Goal: Transaction & Acquisition: Purchase product/service

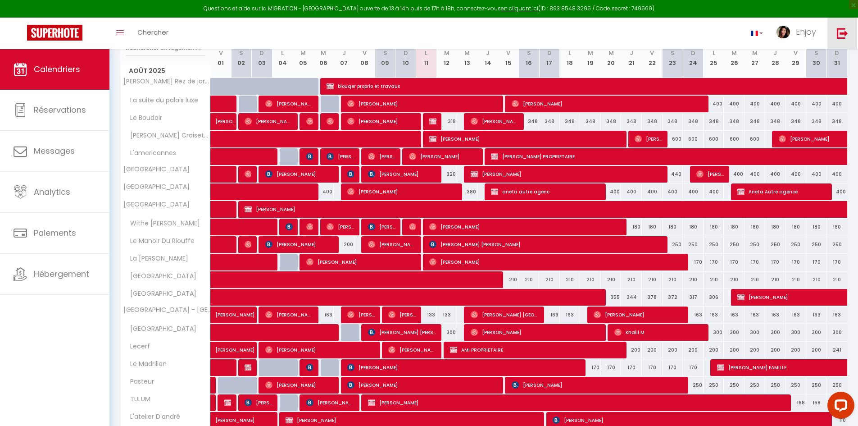
click at [845, 31] on img at bounding box center [842, 32] width 11 height 11
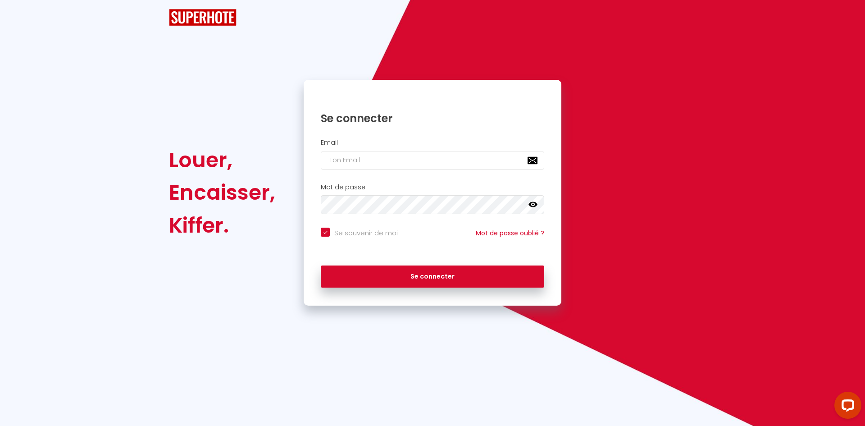
checkbox input "true"
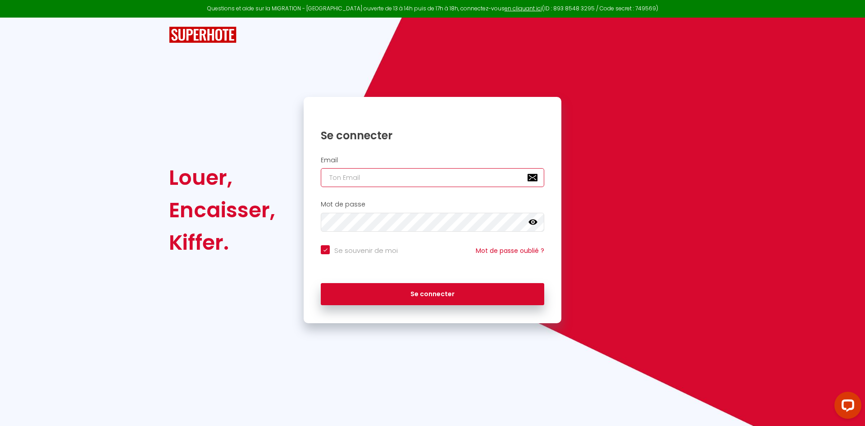
type input "ingrid.rentals@yahoo.com"
checkbox input "true"
drag, startPoint x: 385, startPoint y: 183, endPoint x: 392, endPoint y: 183, distance: 6.8
click at [386, 183] on input "ingrid.rentals@yahoo.com" at bounding box center [432, 177] width 223 height 19
type input "consulting@blue-riviera.fr"
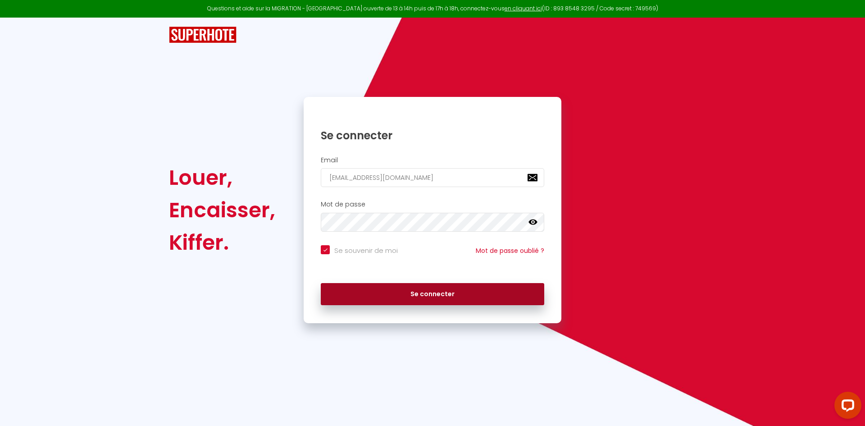
click at [436, 287] on button "Se connecter" at bounding box center [432, 294] width 223 height 23
checkbox input "true"
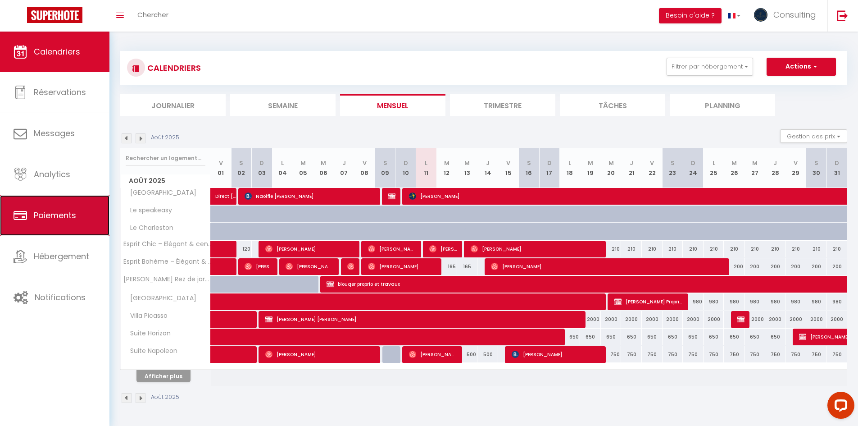
click at [65, 218] on span "Paiements" at bounding box center [55, 215] width 42 height 11
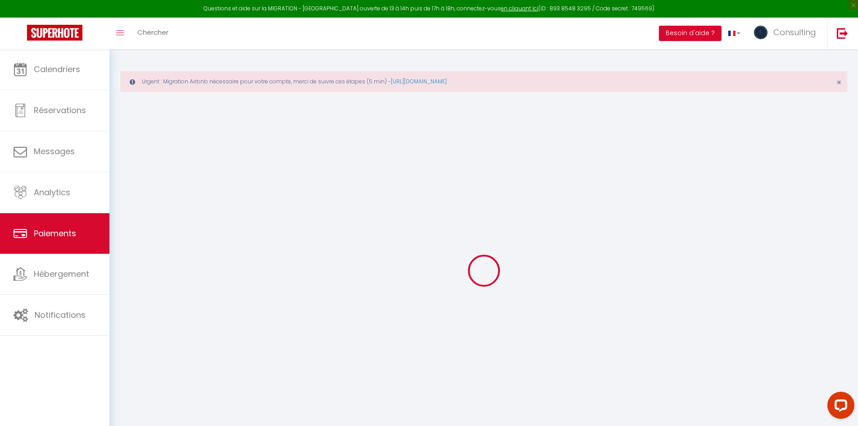
select select "2"
select select "0"
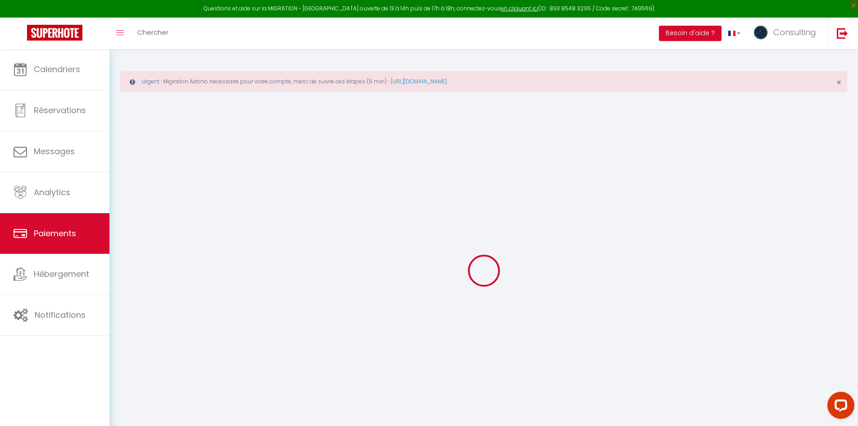
select select
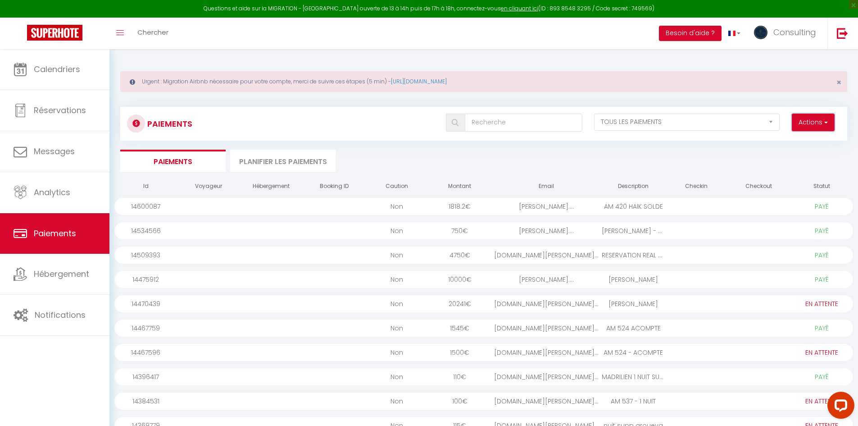
click at [808, 118] on button "Actions" at bounding box center [813, 123] width 43 height 18
click at [802, 146] on link "Créer nouveau lien paiement" at bounding box center [779, 142] width 111 height 12
select select
select select "other"
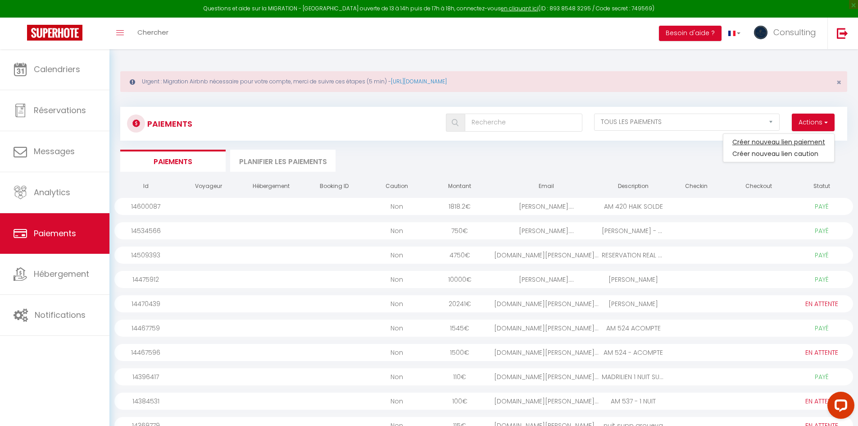
select select "2760"
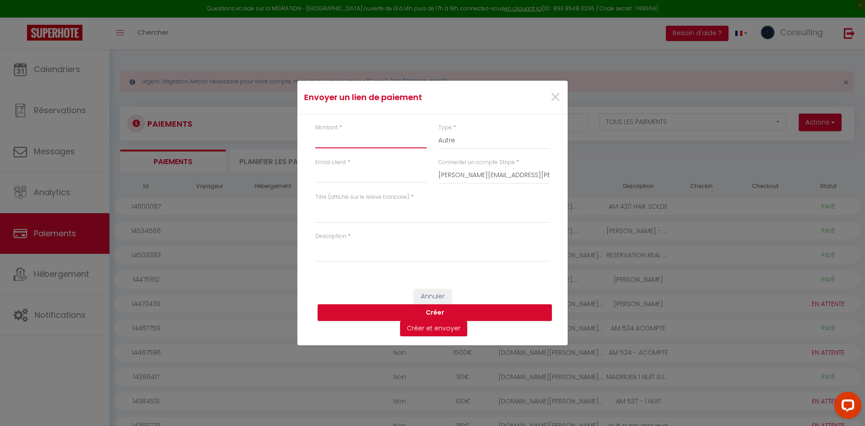
click at [393, 145] on input "Montant" at bounding box center [370, 140] width 111 height 16
type input "2185.76"
click at [399, 167] on input "Email client" at bounding box center [370, 175] width 111 height 16
click at [355, 173] on input "ingrid.rentals@yahoo.com" at bounding box center [370, 175] width 111 height 16
type input "ingrid.rental@yahoo.com"
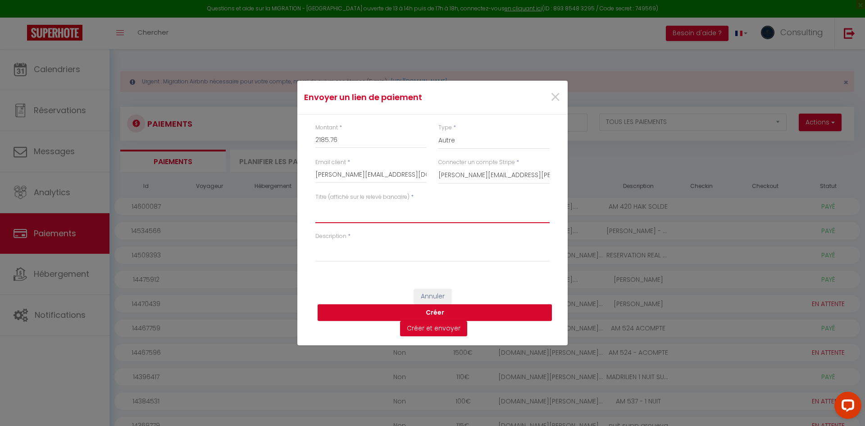
click at [354, 213] on textarea "Titre (affiché sur le relevé bancaire)" at bounding box center [432, 212] width 234 height 22
type textarea "AM 530 GUETTA"
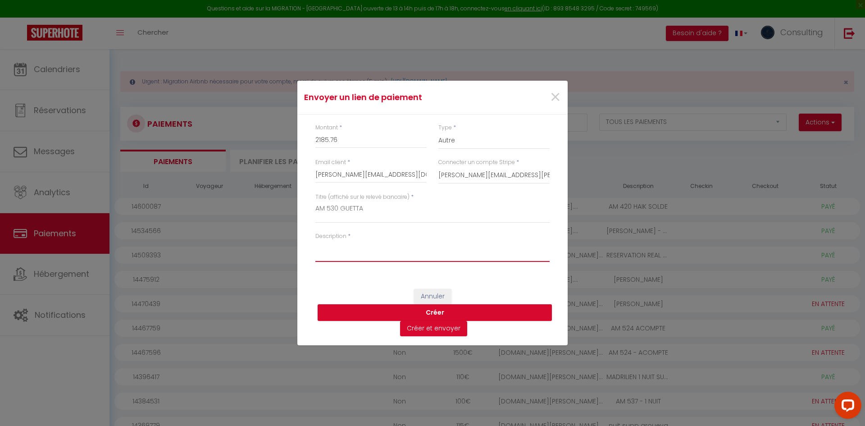
click at [362, 252] on textarea "Description" at bounding box center [432, 251] width 234 height 22
type textarea "AM 530 GUETTA"
click at [421, 314] on button "Créer" at bounding box center [435, 312] width 234 height 17
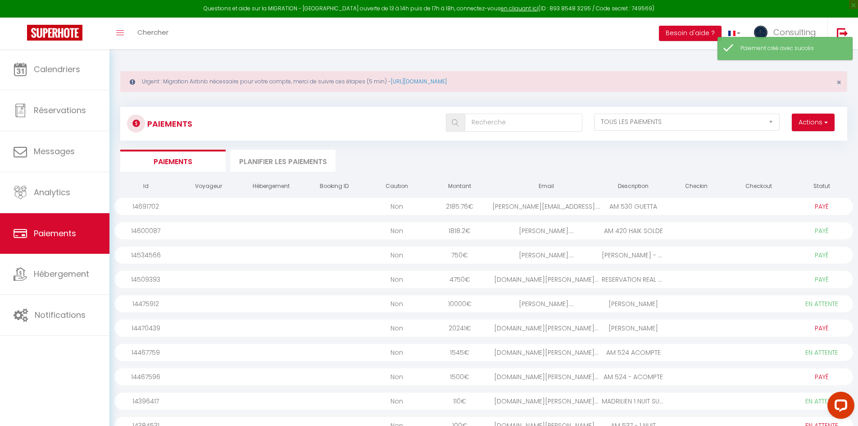
click at [683, 205] on div at bounding box center [696, 206] width 63 height 17
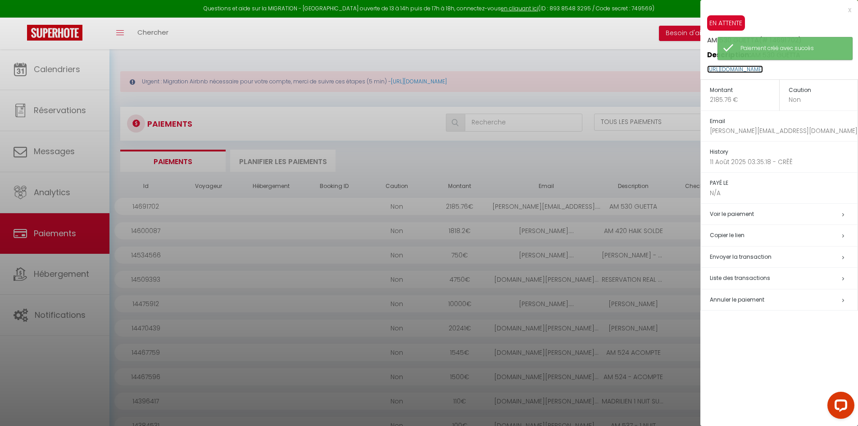
click at [753, 69] on link "https://superhote.com/applink/p/S40ky4N9" at bounding box center [735, 69] width 56 height 8
click at [852, 11] on div "x EN ATTENTE AM 530 GUETTA (# 14691702) Description: AM 530 GUETTA https://supe…" at bounding box center [780, 160] width 158 height 321
click at [850, 11] on div "x" at bounding box center [776, 10] width 151 height 11
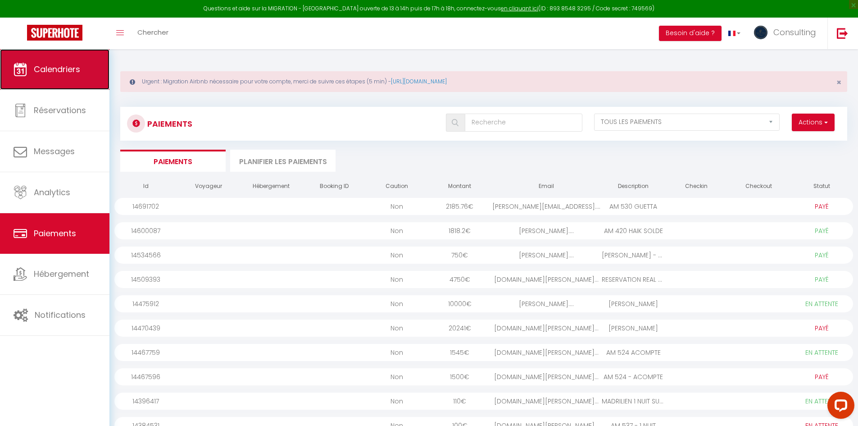
click at [57, 73] on span "Calendriers" at bounding box center [57, 69] width 46 height 11
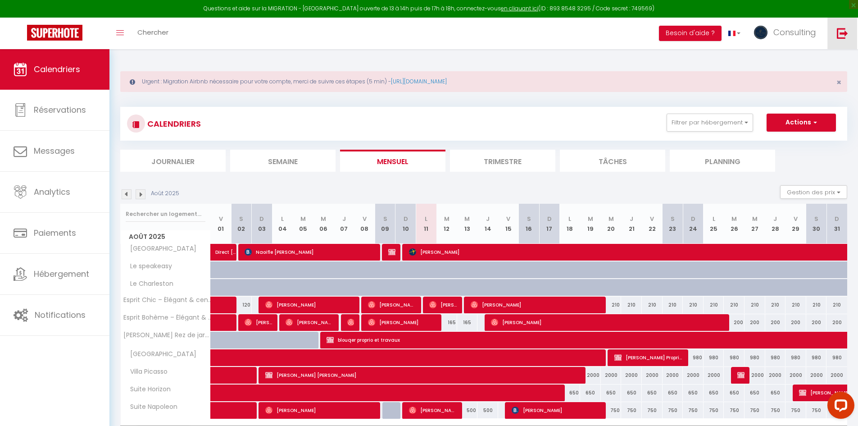
click at [843, 32] on img at bounding box center [842, 32] width 11 height 11
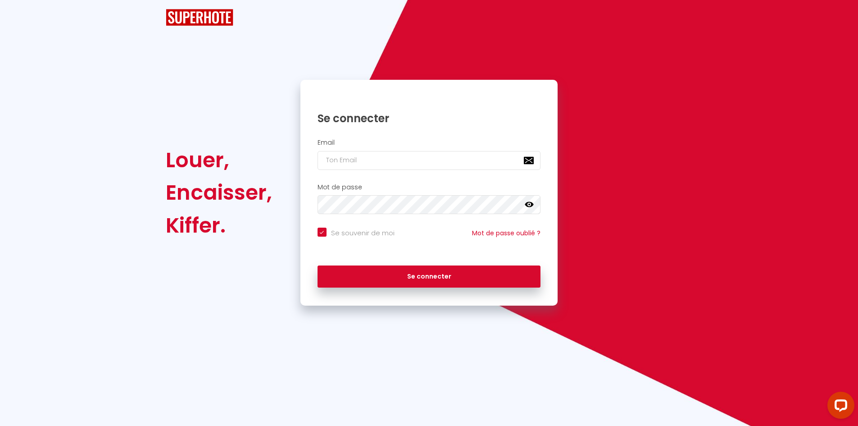
checkbox input "true"
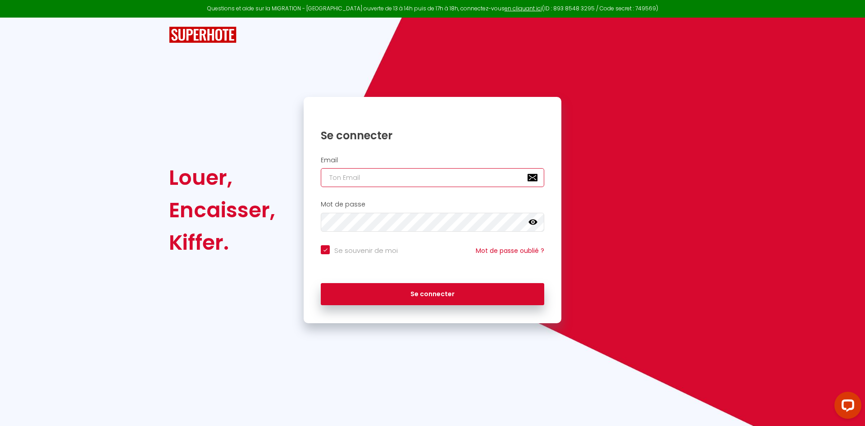
type input "consulting@blue-riviera.fr"
checkbox input "true"
click at [430, 178] on input "consulting@blue-riviera.fr" at bounding box center [432, 177] width 223 height 19
type input "julian@gemontaigne.com"
checkbox input "true"
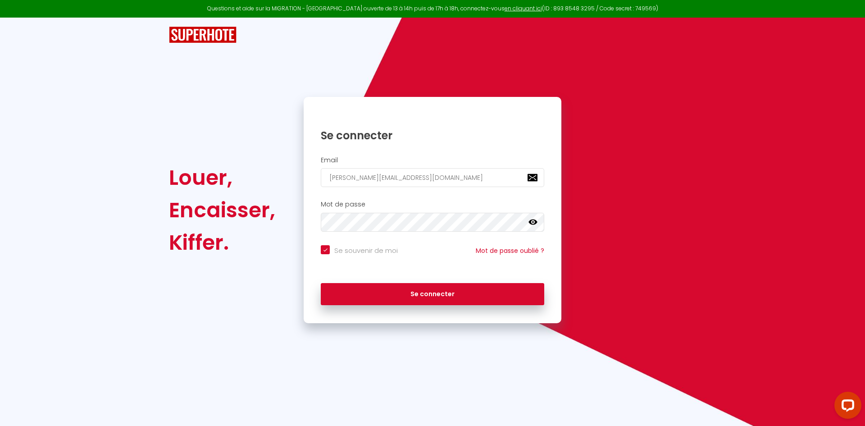
click at [445, 182] on input "julian@gemontaigne.com" at bounding box center [432, 177] width 223 height 19
type input "ingrid.rentals@yahoo.com"
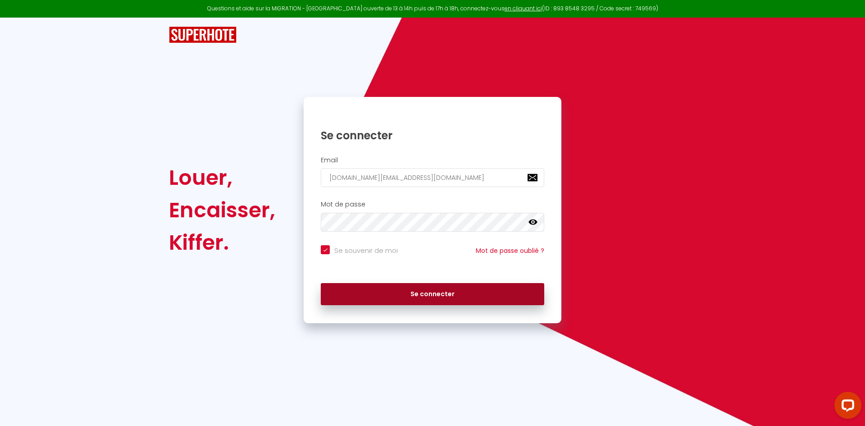
click at [445, 288] on button "Se connecter" at bounding box center [432, 294] width 223 height 23
checkbox input "true"
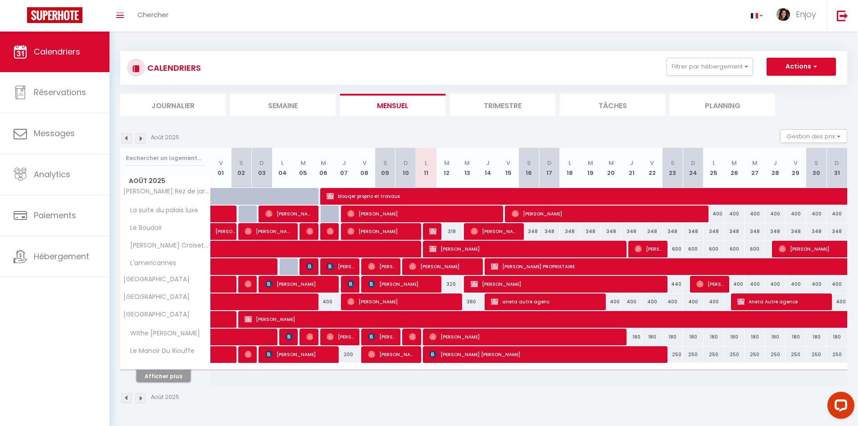
click at [175, 378] on button "Afficher plus" at bounding box center [164, 376] width 54 height 12
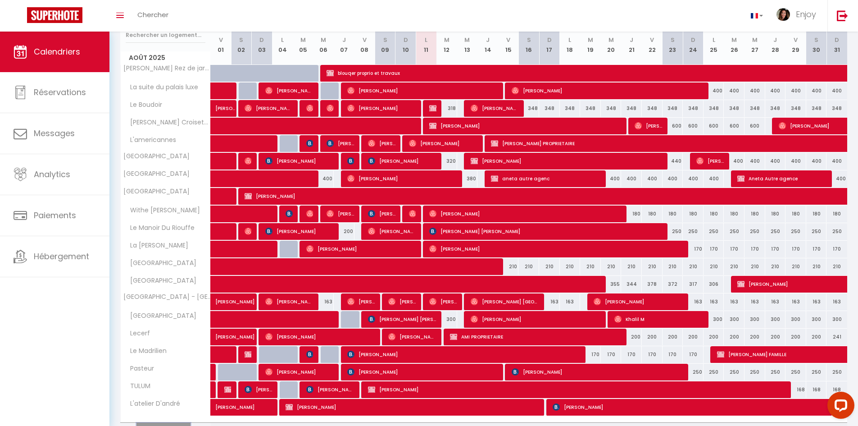
scroll to position [135, 0]
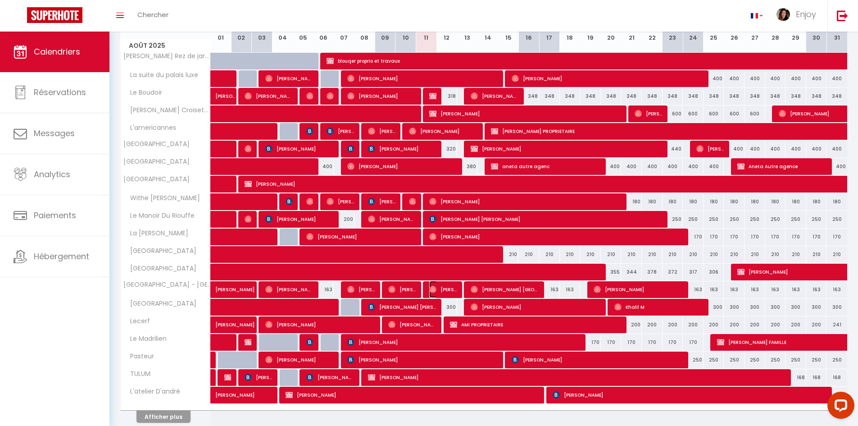
click at [438, 293] on span "Karthikan Rajanayagam" at bounding box center [442, 289] width 27 height 17
select select "OK"
select select "0"
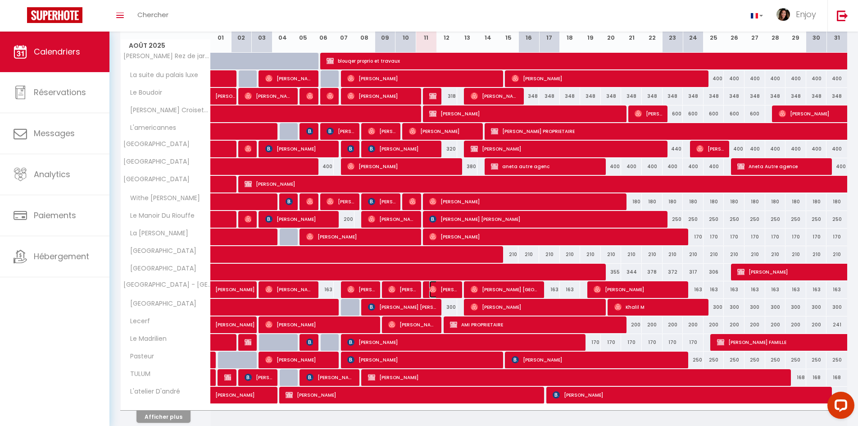
select select "1"
select select
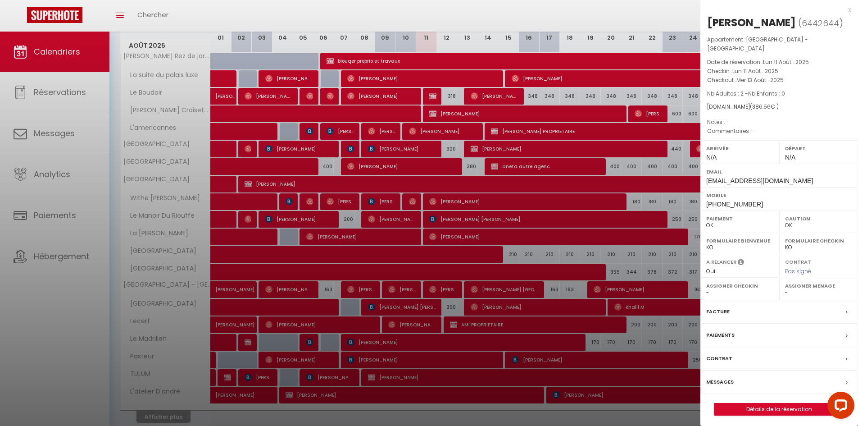
click at [848, 9] on div "x" at bounding box center [776, 10] width 151 height 11
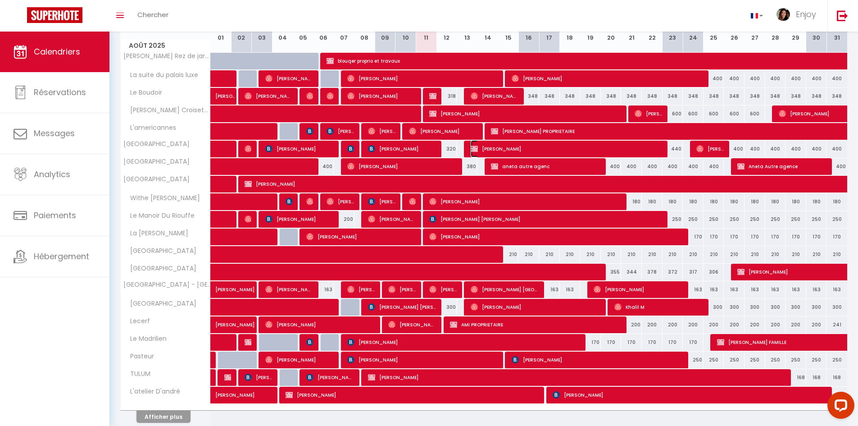
click at [488, 145] on span "sana SOUSSI" at bounding box center [567, 148] width 193 height 17
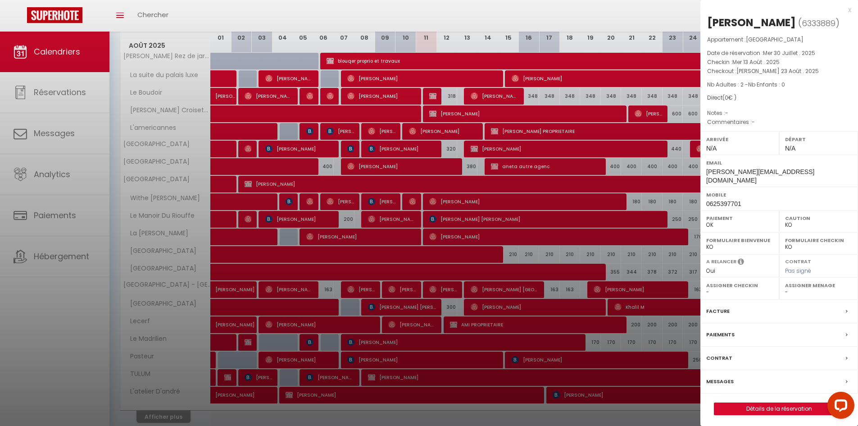
click at [851, 10] on div "x" at bounding box center [776, 10] width 151 height 11
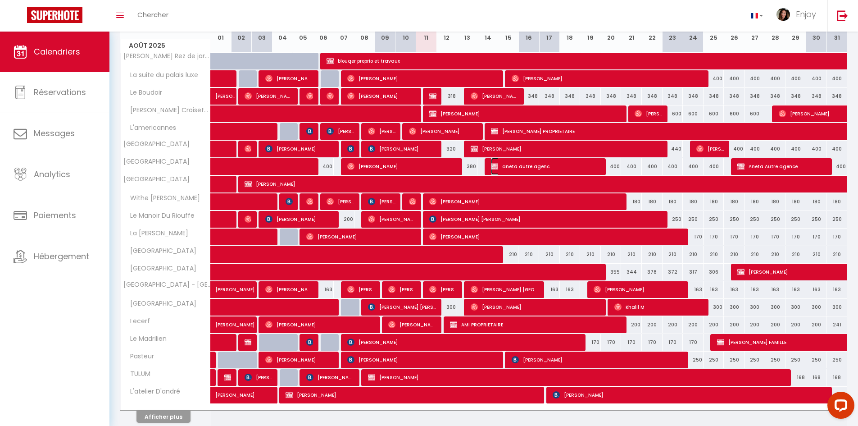
click at [524, 162] on span "aneta autre agenc" at bounding box center [546, 166] width 110 height 17
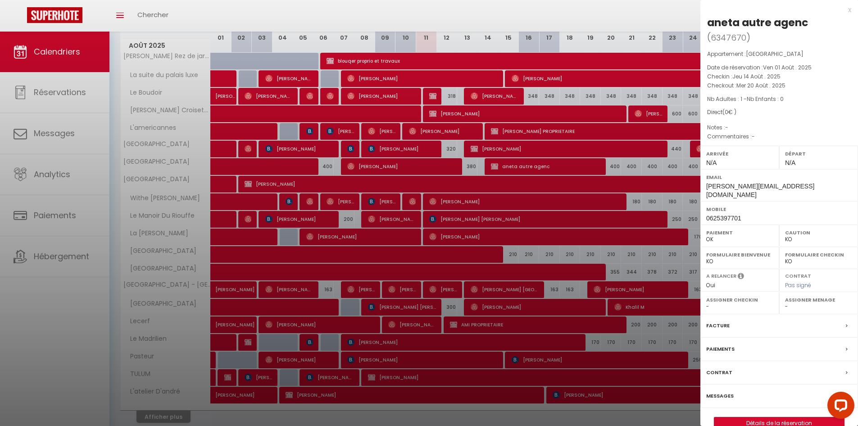
click at [433, 164] on div at bounding box center [429, 213] width 858 height 426
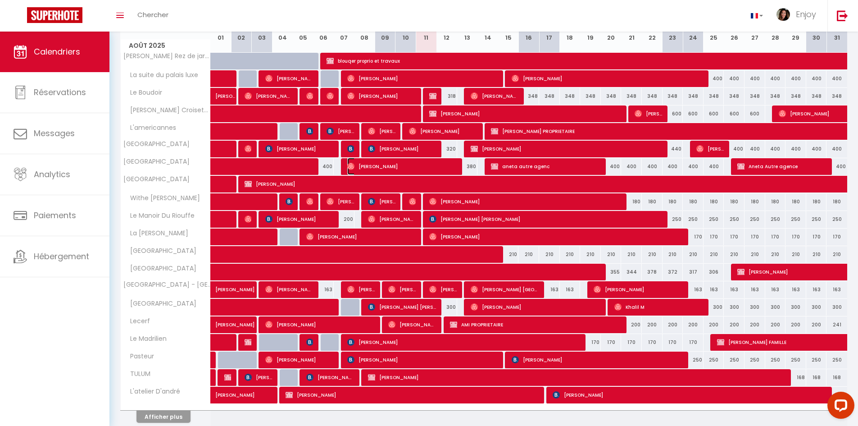
click at [434, 164] on span "Mazen Alshehri" at bounding box center [402, 166] width 110 height 17
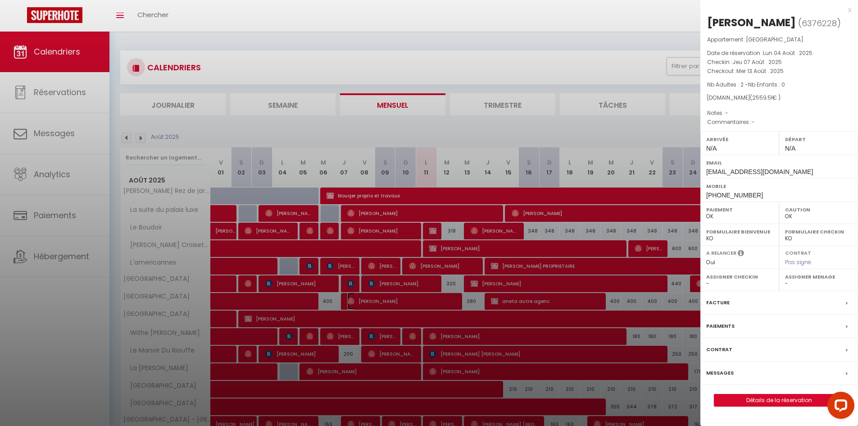
scroll to position [0, 0]
click at [850, 10] on div "x" at bounding box center [776, 10] width 151 height 11
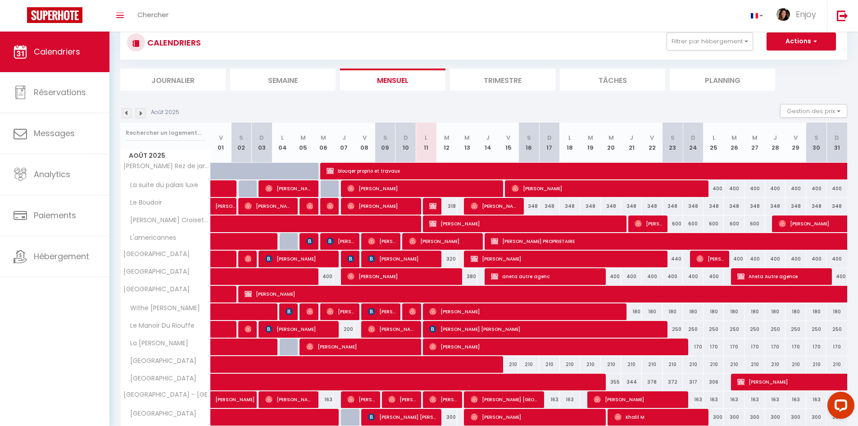
scroll to position [45, 0]
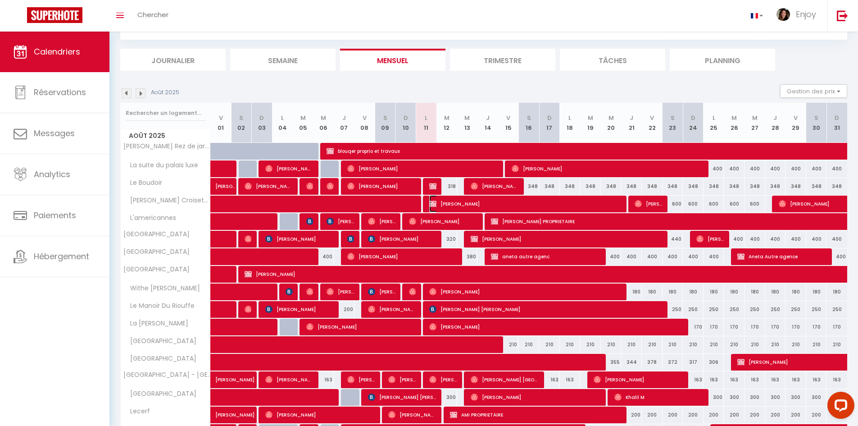
click at [584, 209] on span "Michael FRAIM" at bounding box center [525, 203] width 193 height 17
select select "KO"
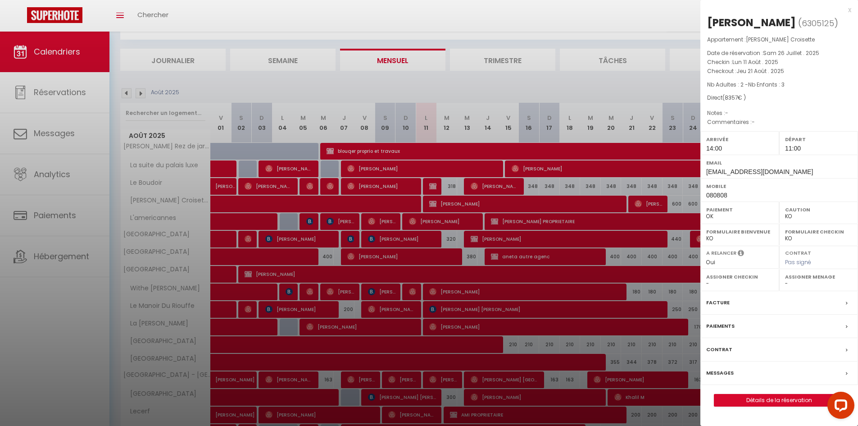
click at [850, 12] on div "x" at bounding box center [776, 10] width 151 height 11
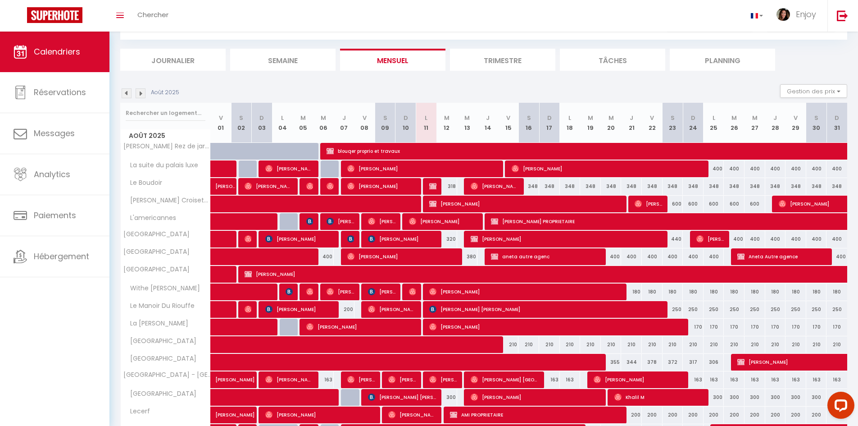
scroll to position [0, 0]
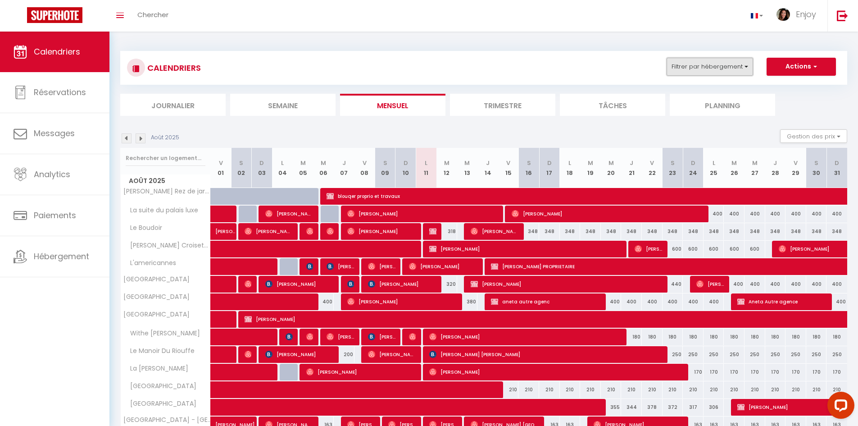
click at [743, 64] on button "Filtrer par hébergement" at bounding box center [710, 67] width 87 height 18
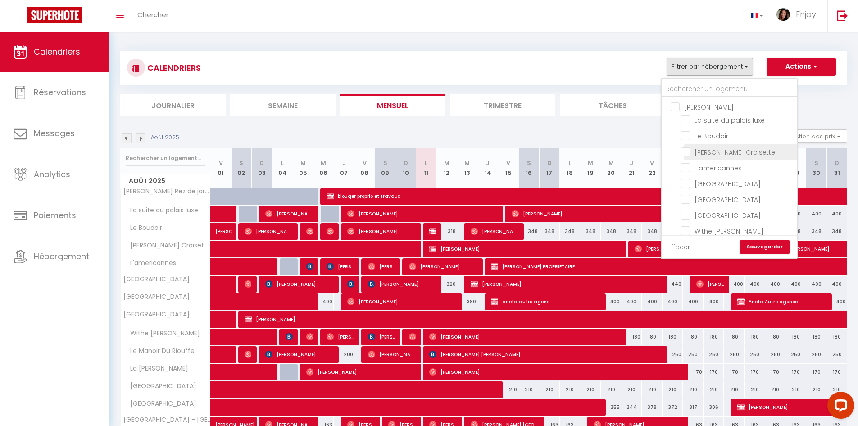
click at [687, 153] on input "La Réale Croisette" at bounding box center [737, 150] width 113 height 9
checkbox input "true"
checkbox input "false"
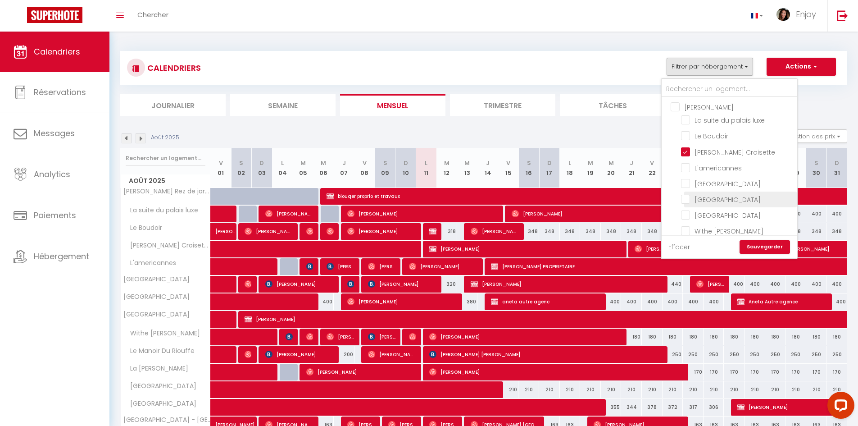
checkbox input "false"
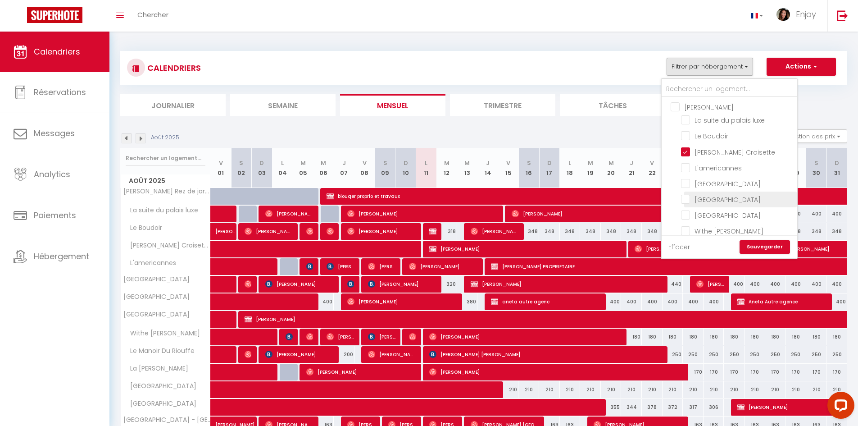
checkbox input "false"
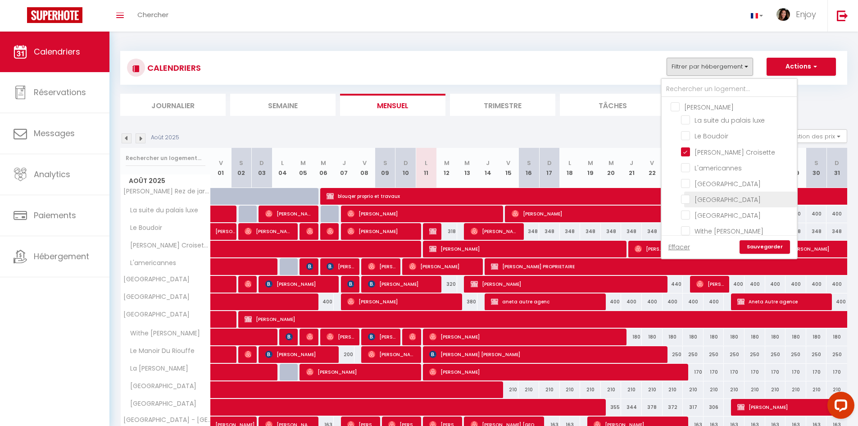
checkbox input "false"
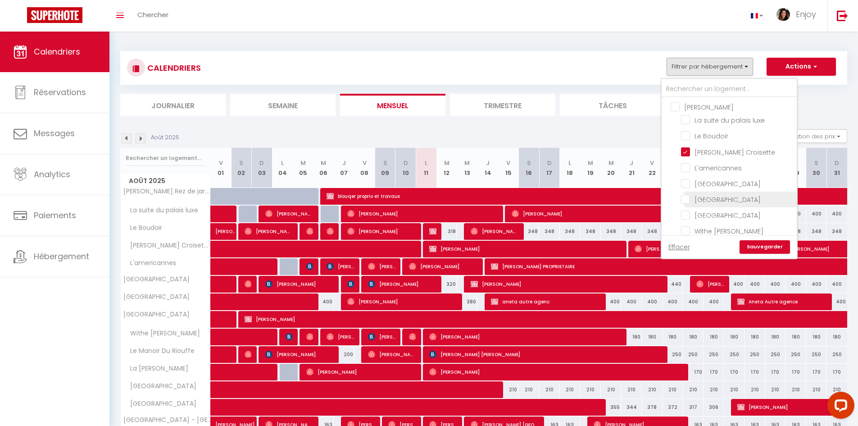
checkbox input "false"
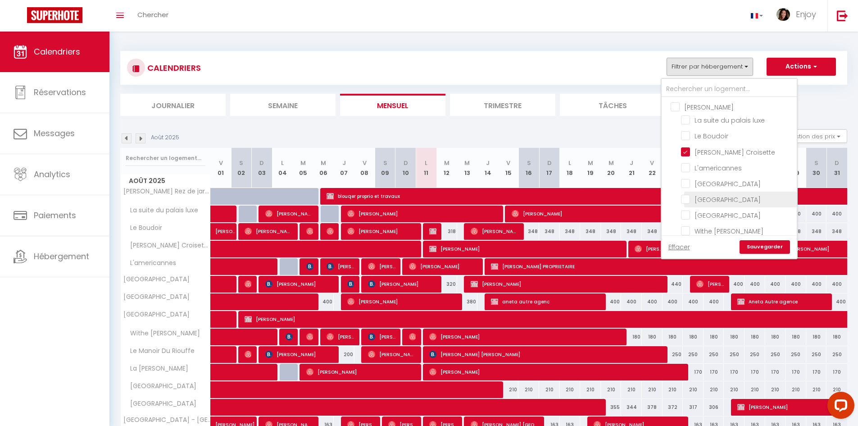
checkbox input "false"
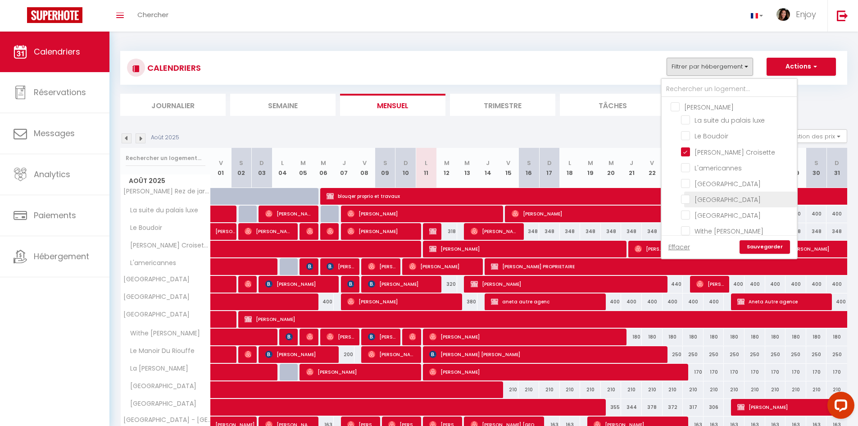
checkbox input "false"
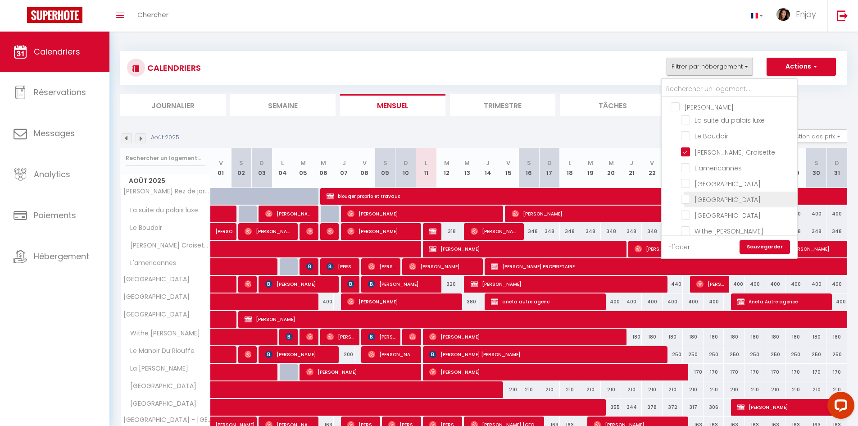
checkbox input "false"
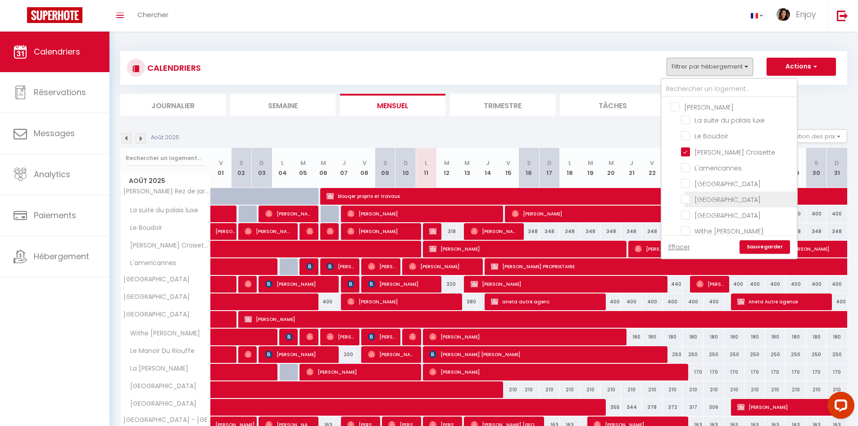
checkbox input "false"
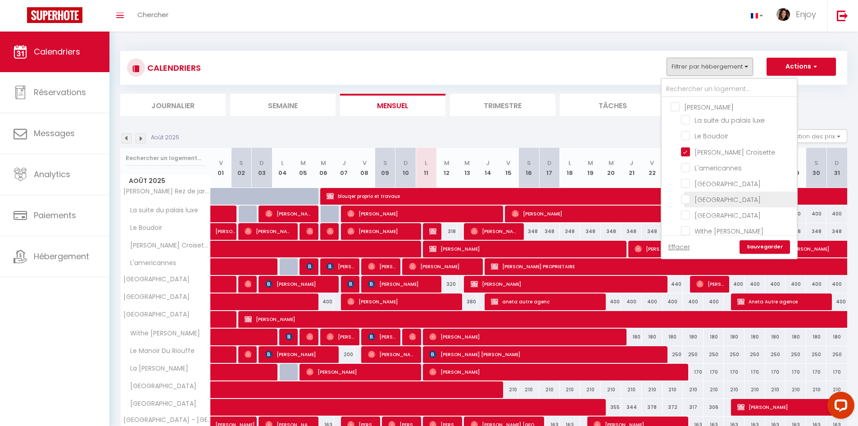
checkbox input "true"
checkbox input "false"
click at [760, 250] on link "Sauvegarder" at bounding box center [765, 247] width 50 height 14
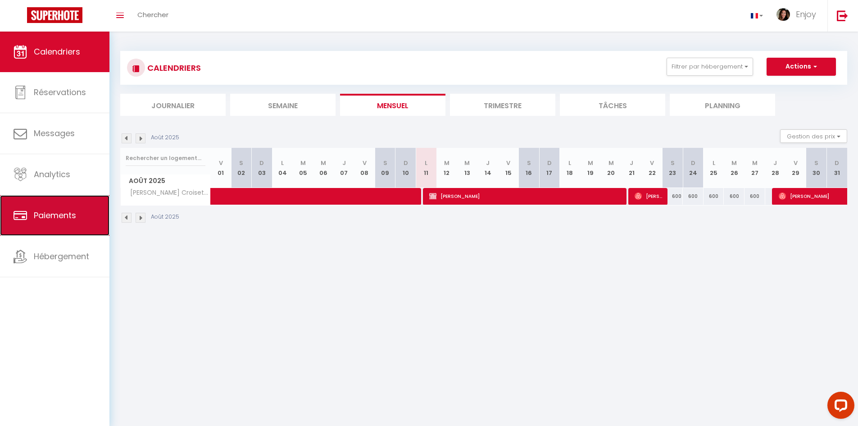
click at [53, 222] on link "Paiements" at bounding box center [54, 215] width 109 height 41
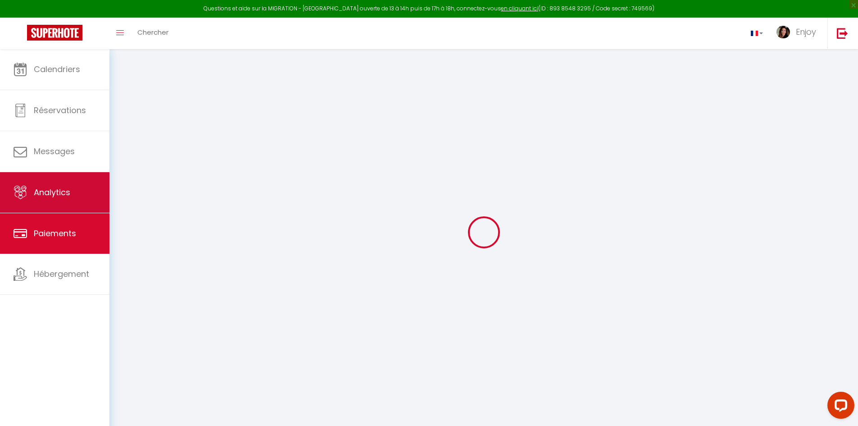
select select "2"
select select "0"
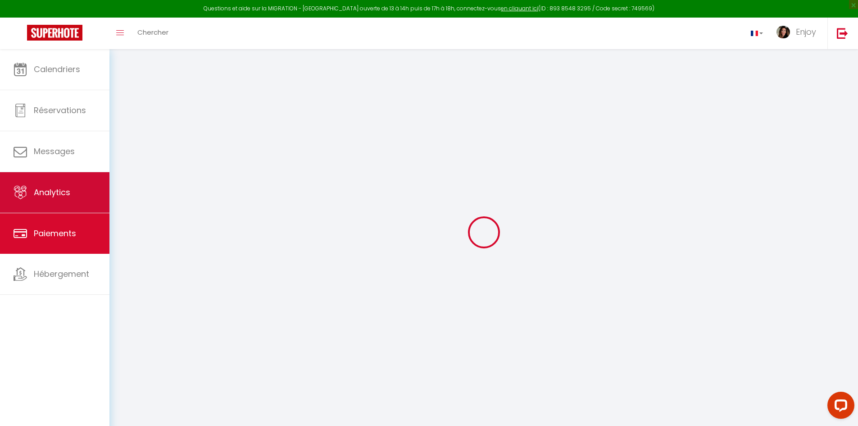
select select "0"
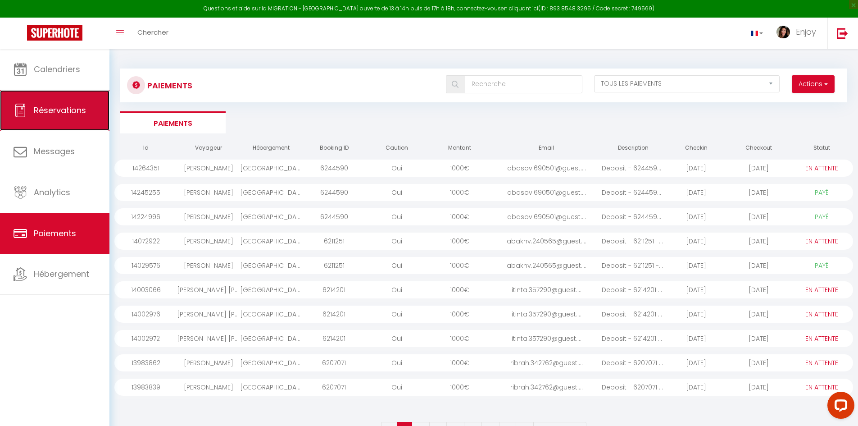
click at [57, 115] on span "Réservations" at bounding box center [60, 110] width 52 height 11
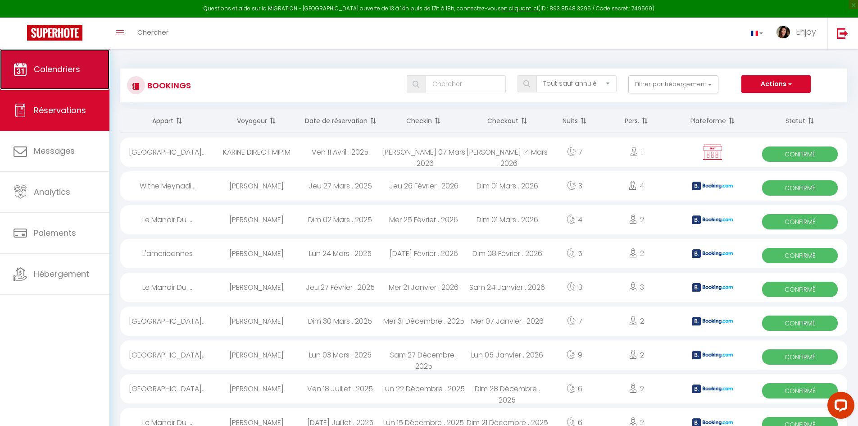
click at [62, 77] on link "Calendriers" at bounding box center [54, 69] width 109 height 41
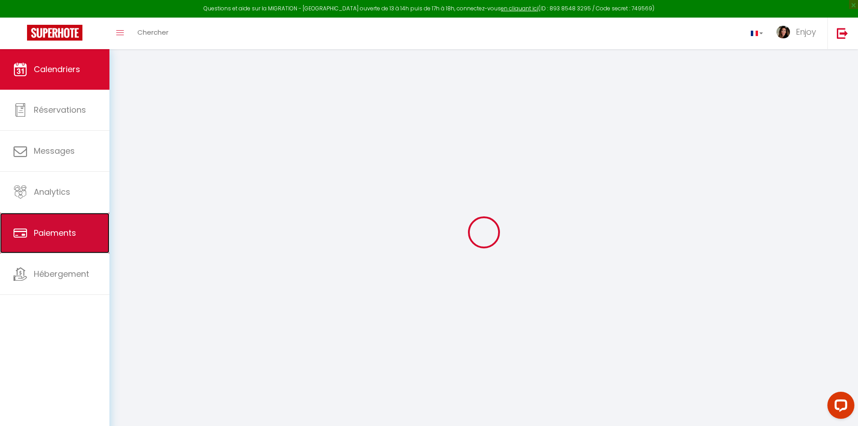
click at [71, 234] on span "Paiements" at bounding box center [55, 232] width 42 height 11
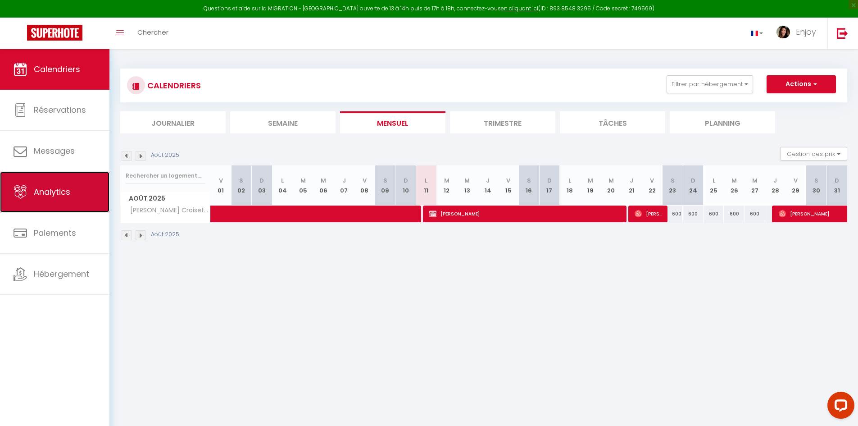
click at [79, 184] on link "Analytics" at bounding box center [54, 192] width 109 height 41
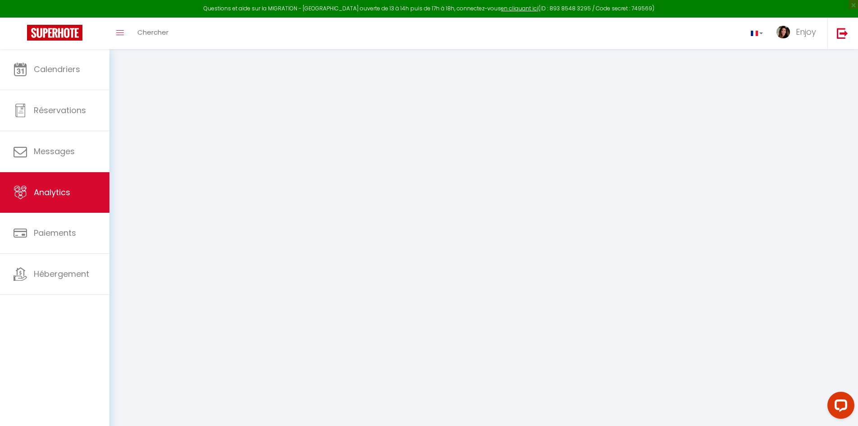
select select "2025"
select select "8"
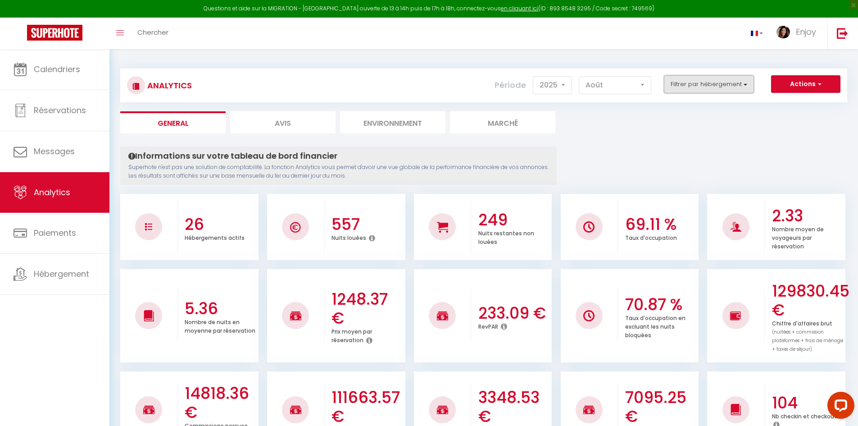
click at [710, 87] on button "Filtrer par hébergement" at bounding box center [709, 84] width 90 height 18
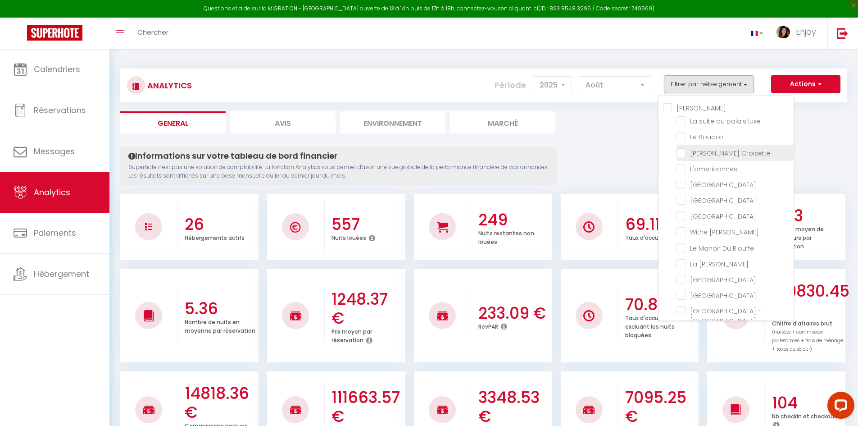
click at [680, 154] on Croisette "checkbox" at bounding box center [735, 151] width 117 height 9
checkbox Croisette "true"
checkbox luxe "false"
checkbox Boudoir "false"
checkbox input "false"
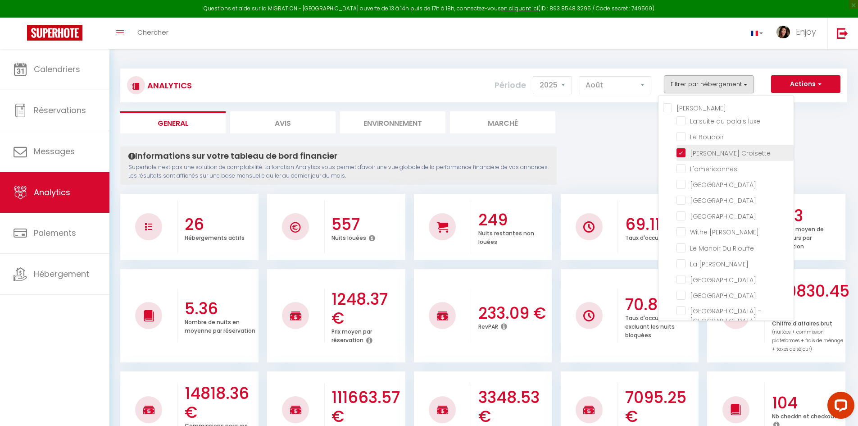
checkbox Room "false"
checkbox rouge "false"
checkbox Modern "false"
checkbox Meynadier "false"
checkbox Riouffe "false"
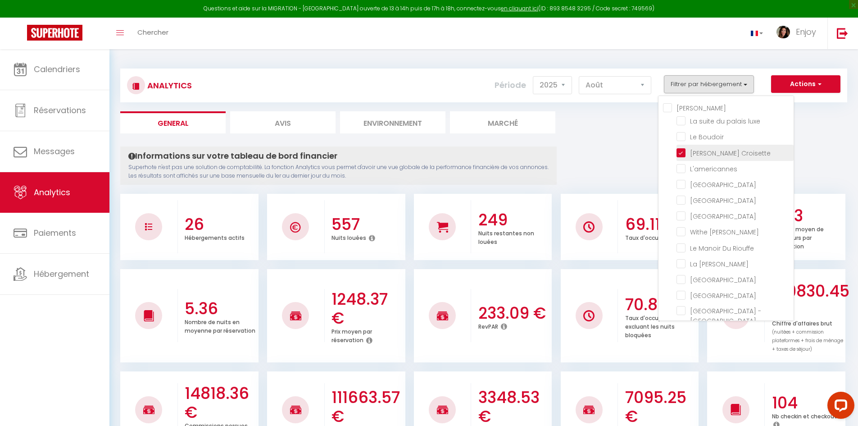
checkbox Forville "false"
checkbox B31 "false"
checkbox G17 "false"
checkbox Jardin "false"
checkbox Palace "false"
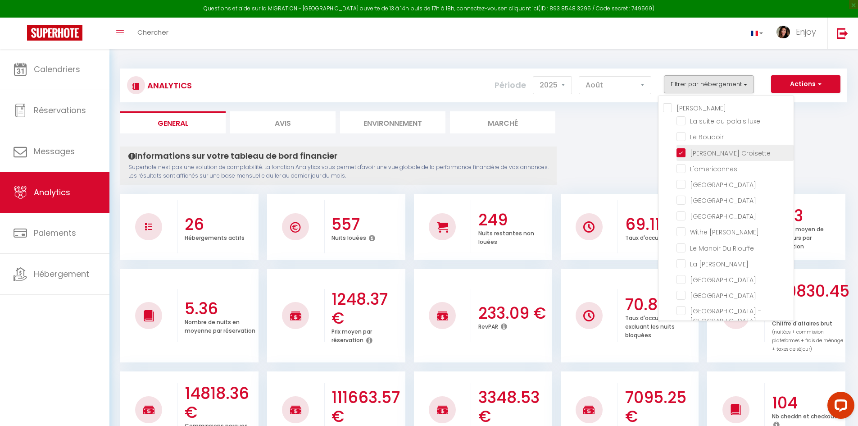
checkbox input "false"
checkbox Madrilien "false"
checkbox input "false"
checkbox D\'andré "false"
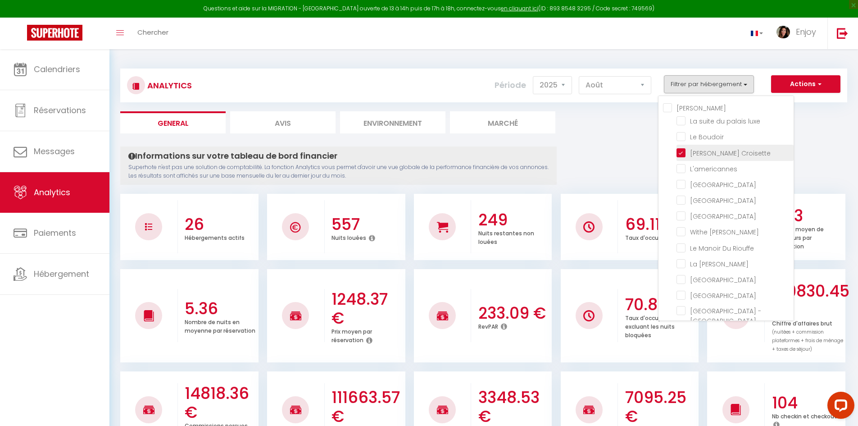
checkbox Rouge "false"
checkbox Victoria "false"
checkbox E37 "false"
checkbox Gold "false"
checkbox 121 "false"
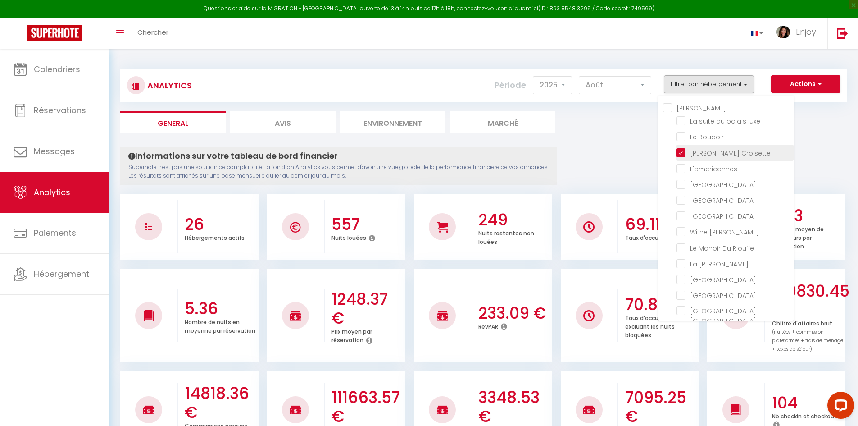
checkbox mia "false"
checkbox Room "false"
checkbox rouge "false"
checkbox B31 "false"
checkbox G17 "false"
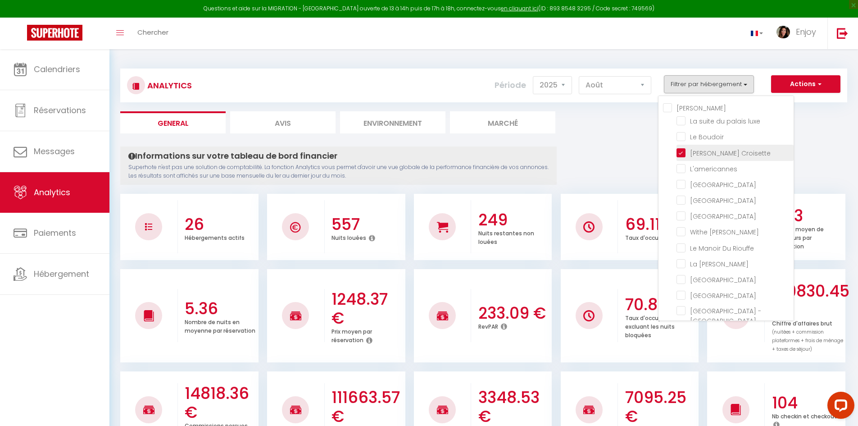
checkbox Jardin "false"
checkbox input "false"
checkbox D\'andré "false"
checkbox Victoria "false"
checkbox E37 "false"
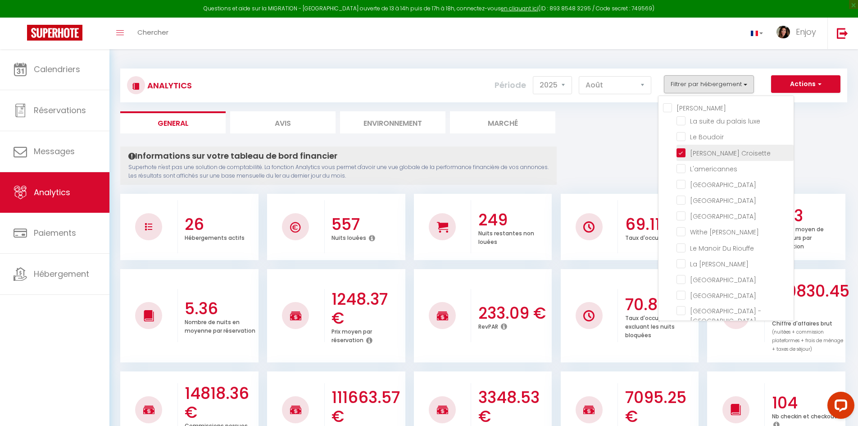
checkbox input "false"
checkbox Modern "false"
checkbox Meynadier "false"
checkbox Forville "false"
checkbox input "false"
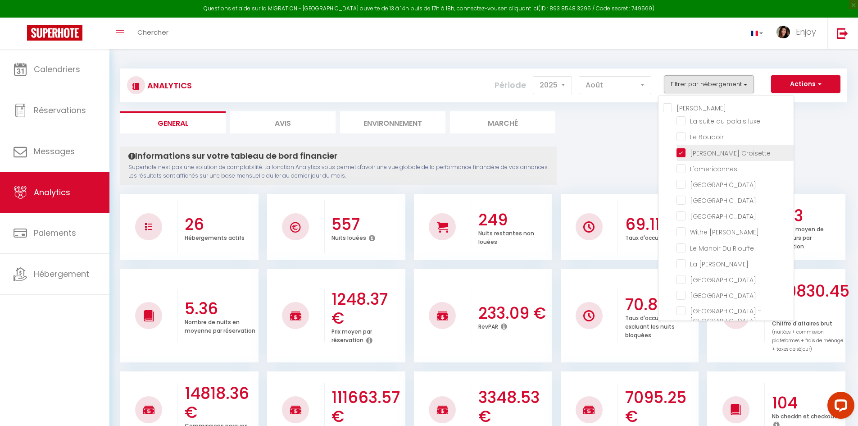
checkbox Madrilien "false"
checkbox input "false"
checkbox Rouge "false"
checkbox luxe "false"
checkbox Boudoir "false"
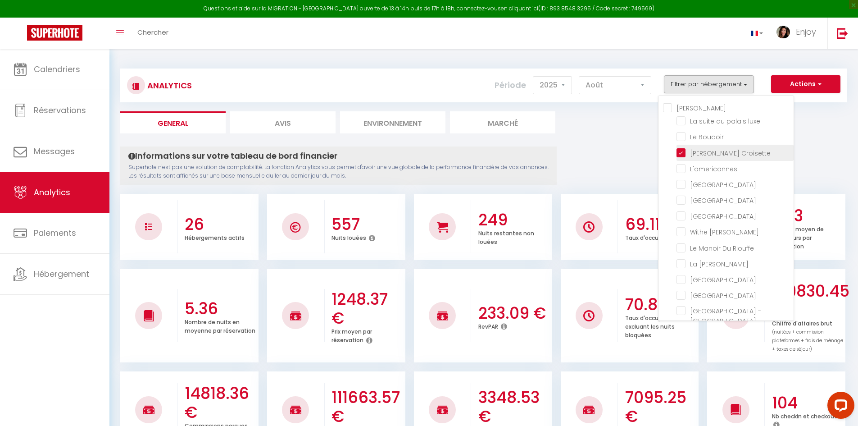
checkbox Croisette "true"
checkbox Riouffe "false"
checkbox Palace "false"
checkbox privée "false"
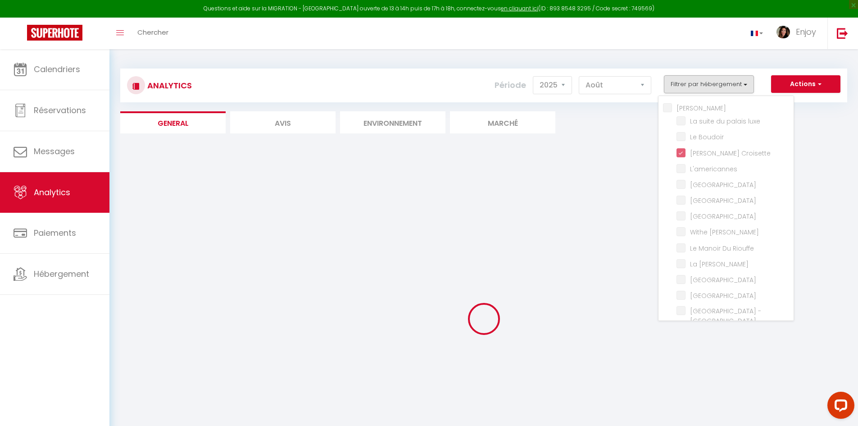
checkbox luxe "false"
checkbox Boudoir "false"
checkbox input "false"
checkbox Room "false"
checkbox rouge "false"
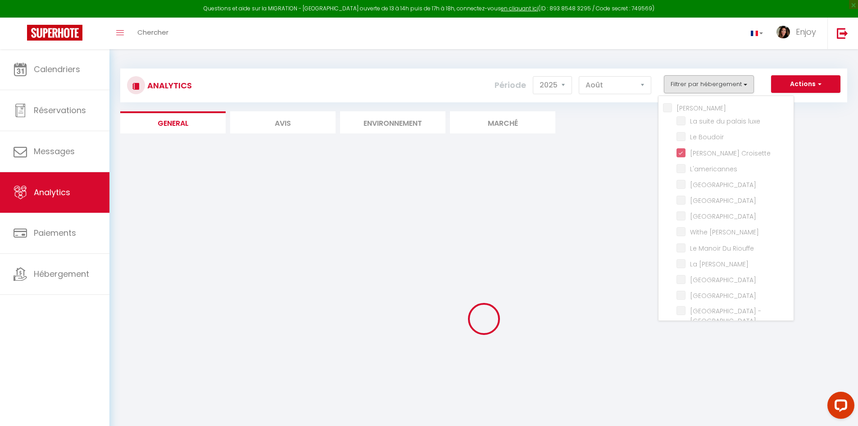
checkbox Modern "false"
checkbox Meynadier "false"
checkbox Riouffe "false"
checkbox Forville "false"
checkbox B31 "false"
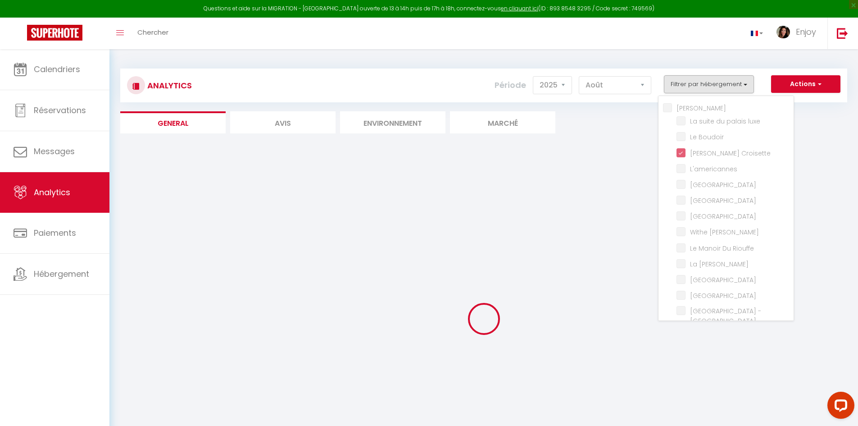
checkbox G17 "false"
checkbox Jardin "false"
checkbox Palace "false"
checkbox input "false"
checkbox Madrilien "false"
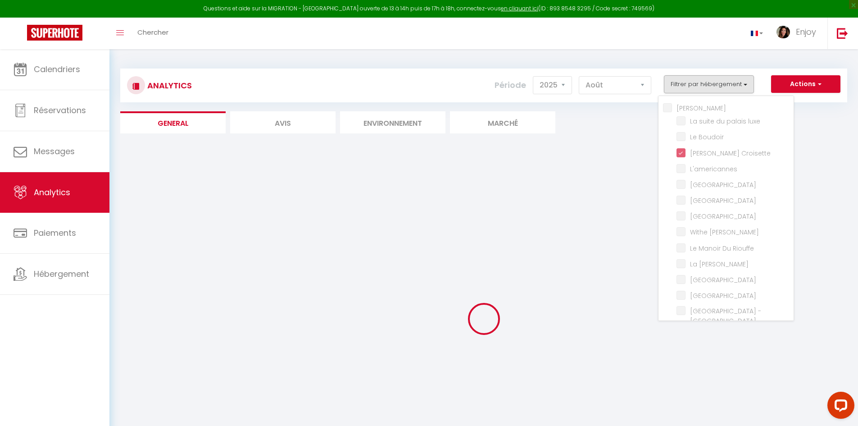
checkbox input "false"
checkbox D\'andré "false"
checkbox Rouge "false"
checkbox Victoria "false"
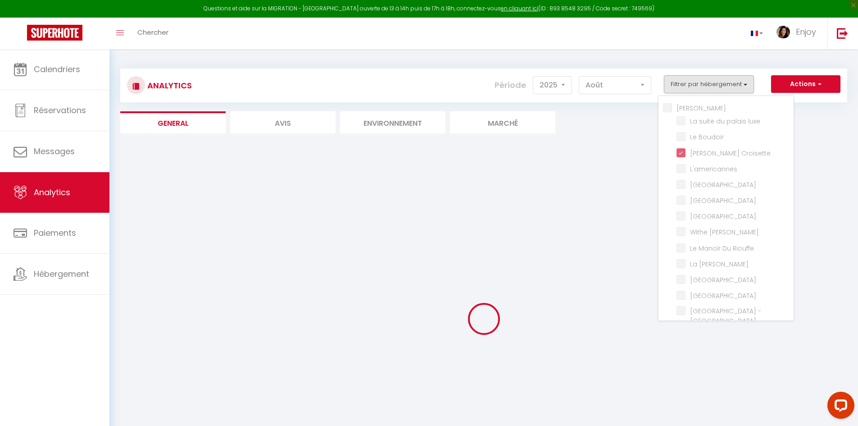
checkbox E37 "false"
checkbox Gold "false"
checkbox 121 "false"
checkbox mia "false"
checkbox Room "false"
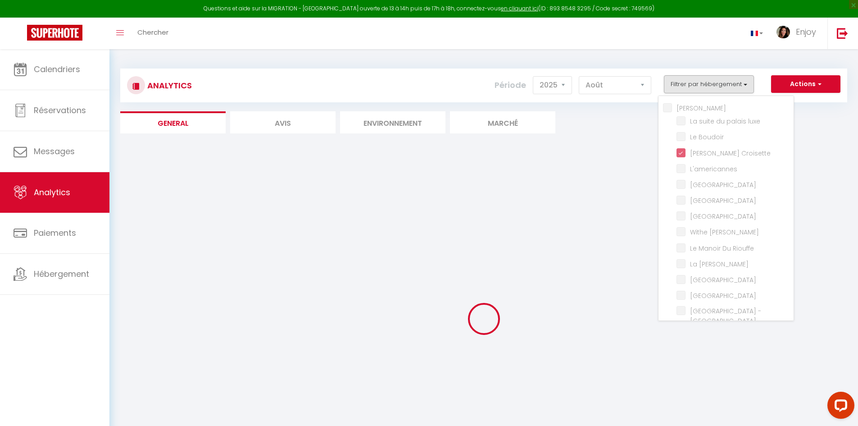
checkbox rouge "false"
checkbox B31 "false"
checkbox G17 "false"
checkbox Jardin "false"
checkbox input "false"
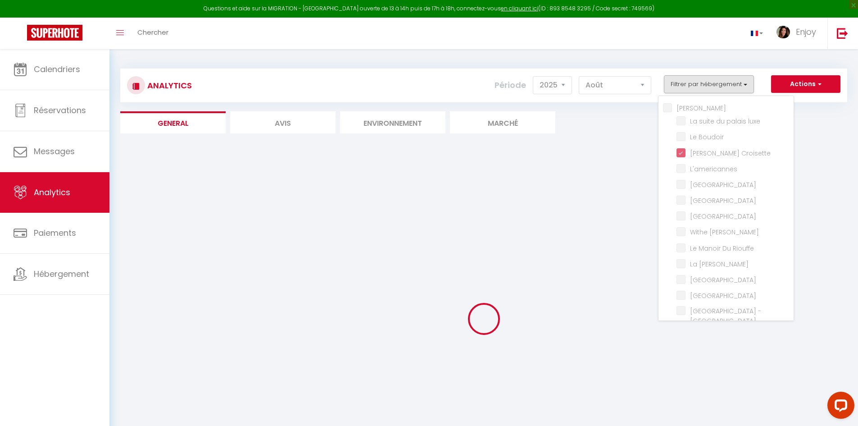
checkbox D\'andré "false"
checkbox Victoria "false"
checkbox E37 "false"
checkbox input "false"
checkbox Modern "false"
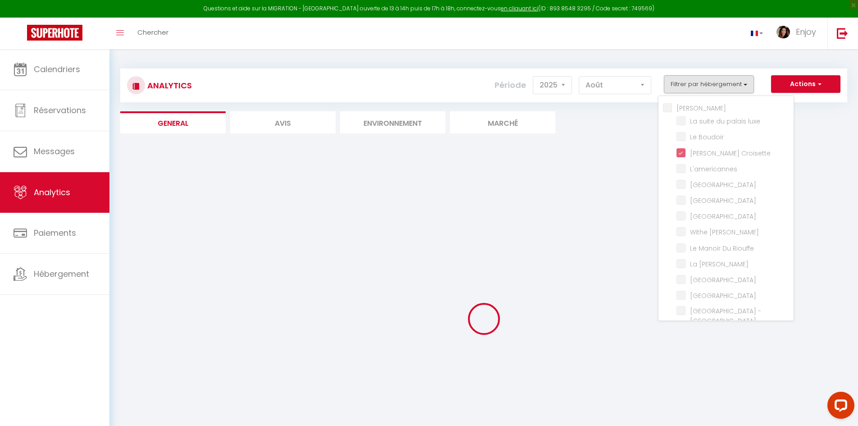
checkbox Meynadier "false"
checkbox Forville "false"
checkbox input "false"
checkbox Madrilien "false"
checkbox input "false"
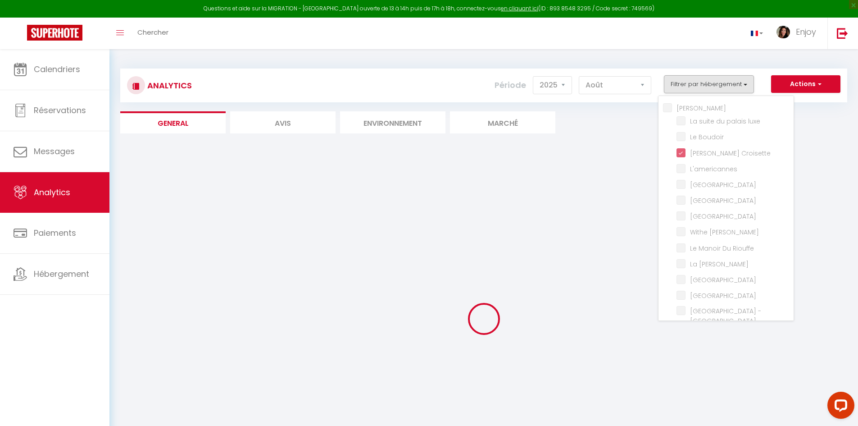
checkbox Rouge "false"
checkbox luxe "false"
checkbox Boudoir "false"
checkbox Riouffe "false"
checkbox Palace "false"
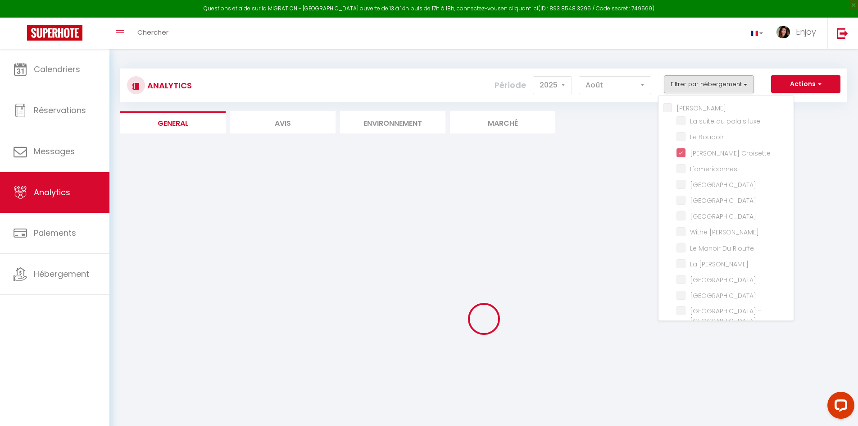
checkbox privée "false"
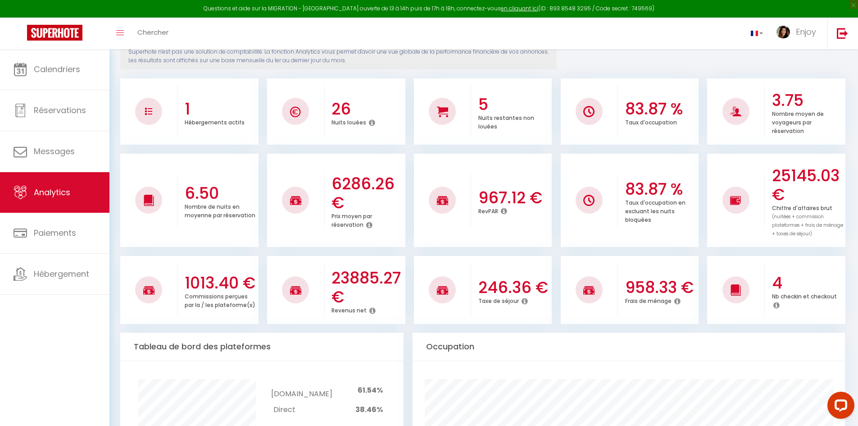
scroll to position [135, 0]
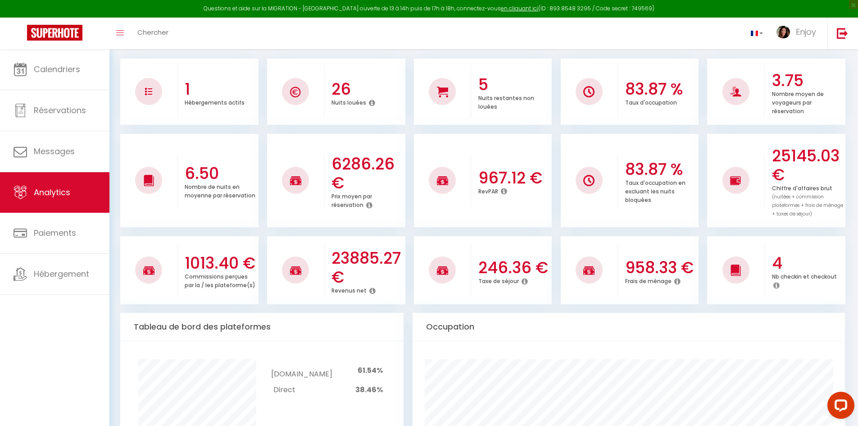
click at [349, 259] on h3 "23885.27 €" at bounding box center [368, 268] width 72 height 38
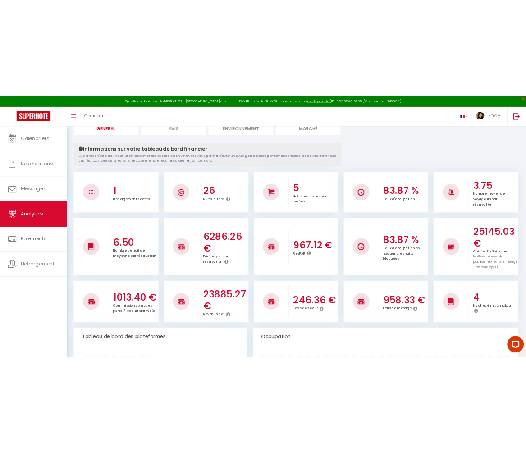
scroll to position [0, 0]
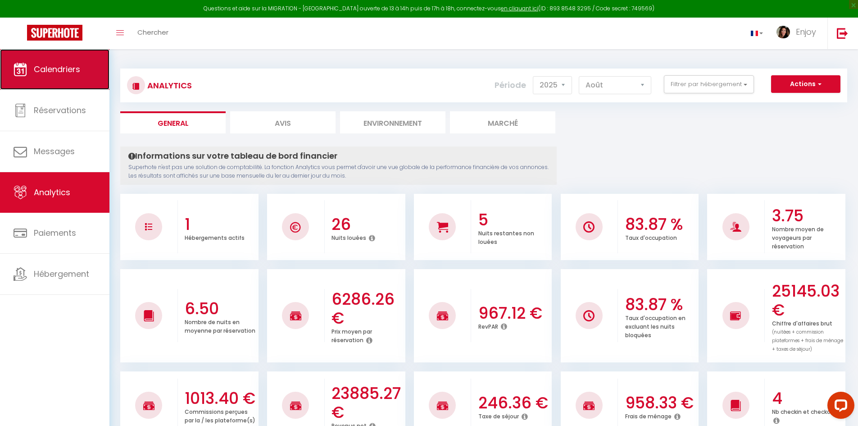
click at [48, 73] on span "Calendriers" at bounding box center [57, 69] width 46 height 11
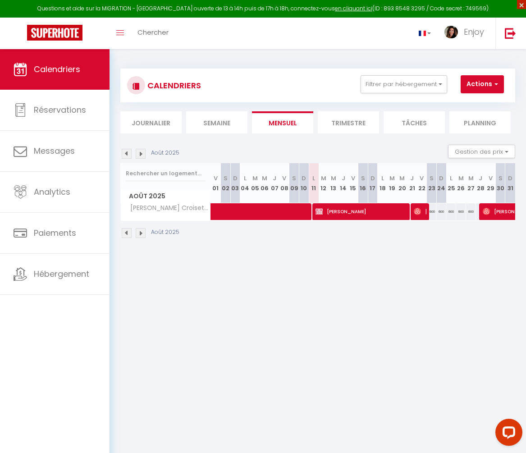
click at [521, 5] on span "×" at bounding box center [521, 4] width 9 height 9
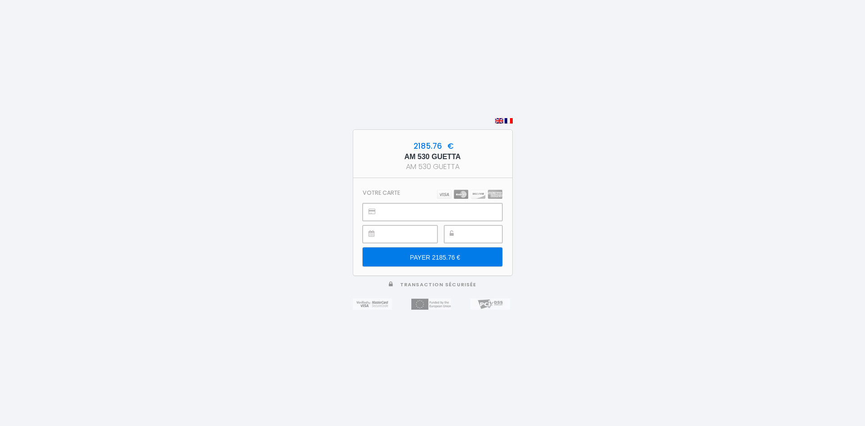
click at [424, 259] on input "PAYER 2185.76 €" at bounding box center [432, 256] width 139 height 19
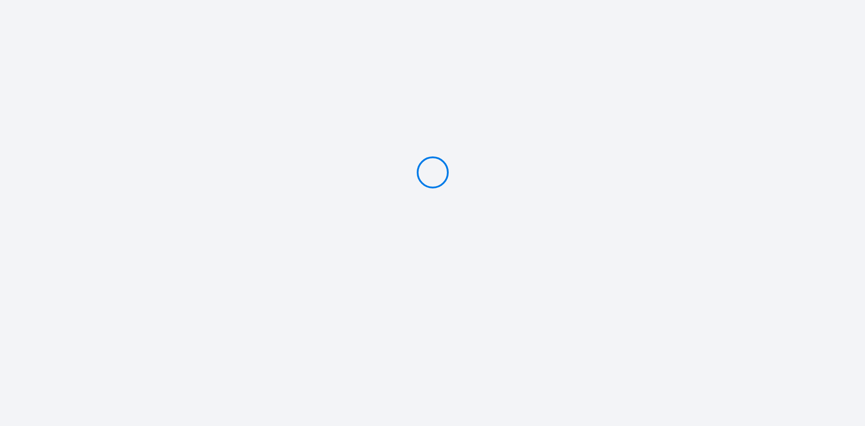
type input "PAYER 2185.76 €"
click at [506, 162] on div "2185.76 € AM 530 GUETTA AM 530 GUETTA Votre transaction a été effectuée avec su…" at bounding box center [433, 213] width 160 height 426
